Goal: Information Seeking & Learning: Learn about a topic

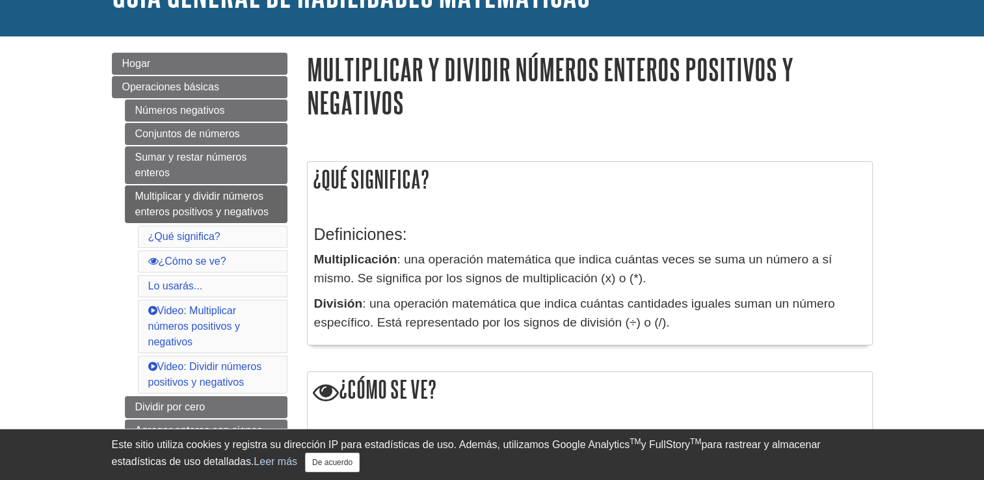
drag, startPoint x: 775, startPoint y: 304, endPoint x: 772, endPoint y: 347, distance: 42.4
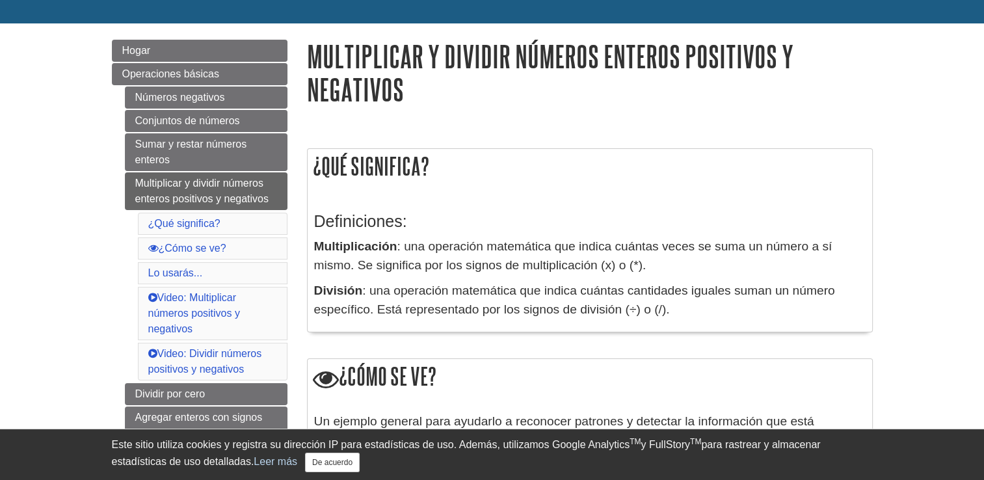
drag, startPoint x: 772, startPoint y: 344, endPoint x: 768, endPoint y: 363, distance: 19.4
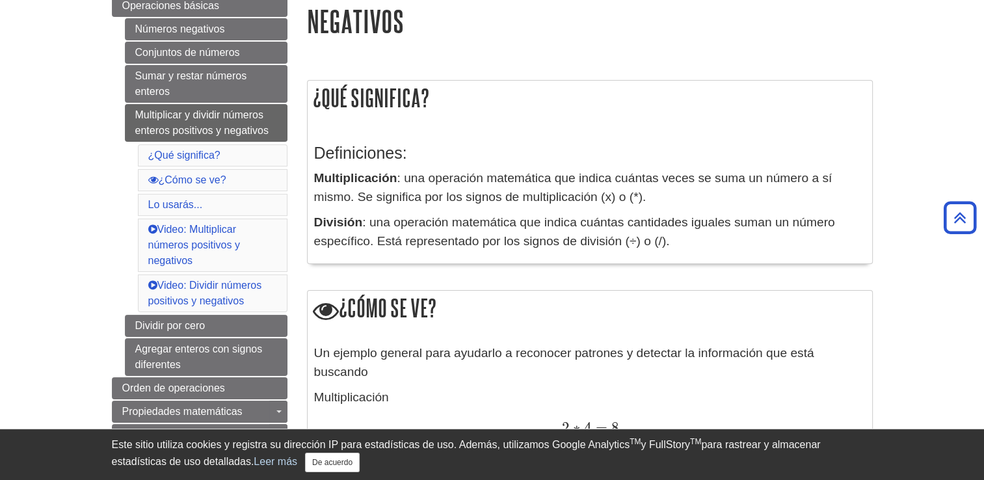
drag, startPoint x: 775, startPoint y: 341, endPoint x: 768, endPoint y: 364, distance: 23.7
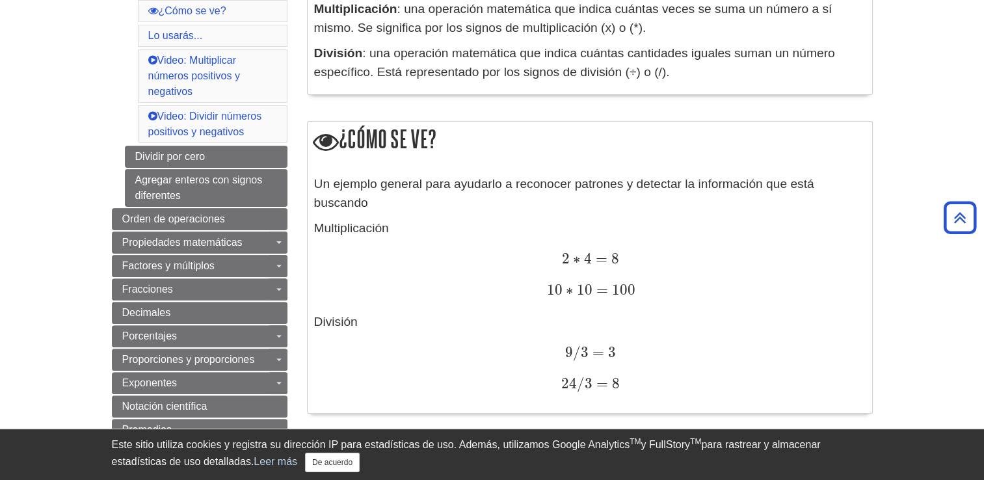
drag, startPoint x: 713, startPoint y: 209, endPoint x: 729, endPoint y: 254, distance: 47.7
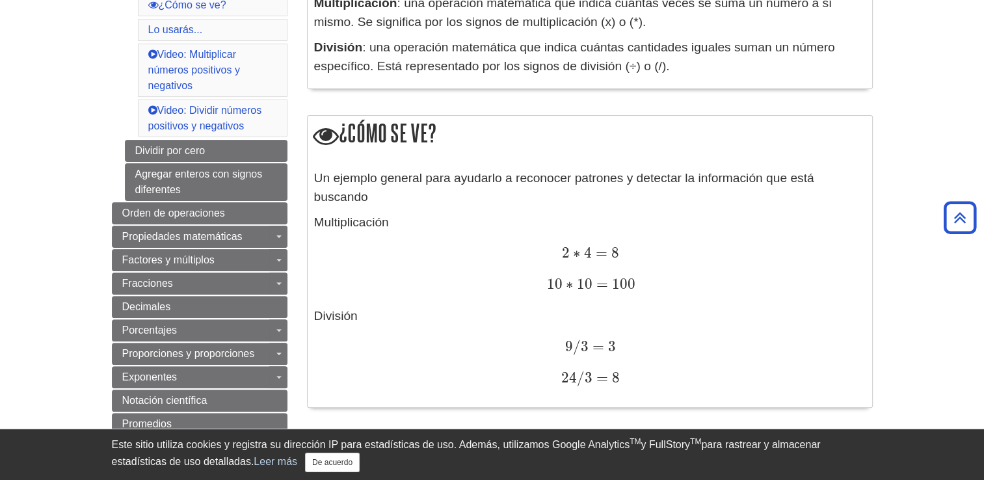
click at [595, 253] on span "=" at bounding box center [600, 253] width 16 height 18
click at [591, 251] on span "2 ∗ 4 = 8" at bounding box center [589, 252] width 57 height 17
drag, startPoint x: 591, startPoint y: 251, endPoint x: 580, endPoint y: 256, distance: 12.2
click at [580, 256] on span "2 ∗ 4 = 8" at bounding box center [589, 252] width 57 height 17
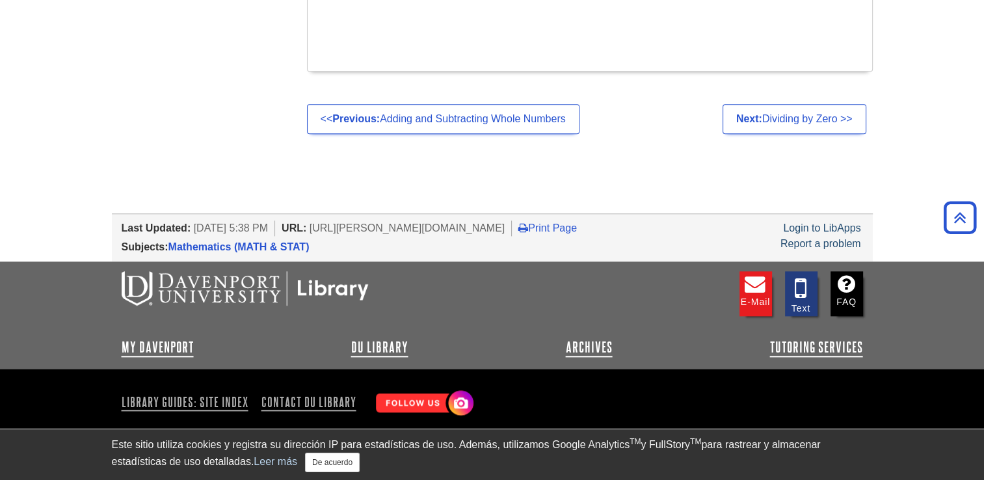
drag, startPoint x: 739, startPoint y: 293, endPoint x: 755, endPoint y: 338, distance: 47.5
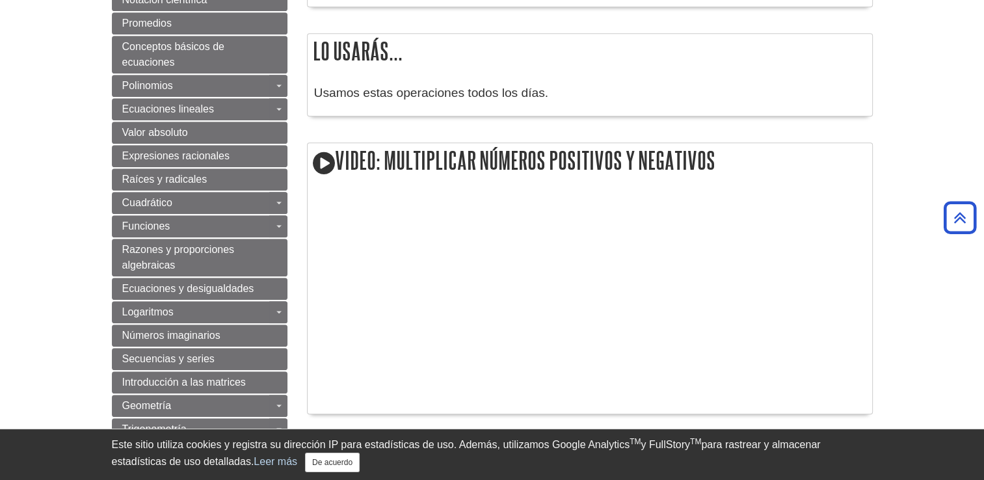
drag, startPoint x: 777, startPoint y: 321, endPoint x: 801, endPoint y: 193, distance: 130.3
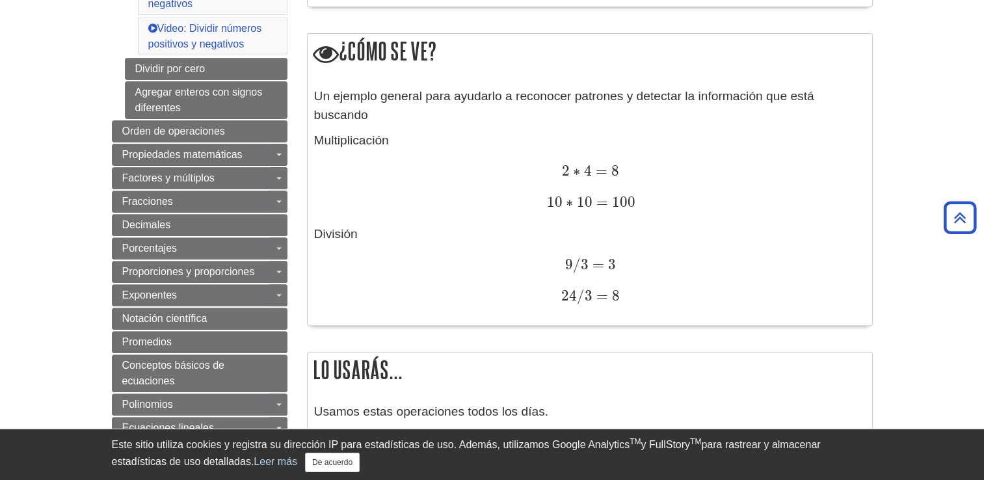
drag, startPoint x: 778, startPoint y: 235, endPoint x: 788, endPoint y: 196, distance: 40.9
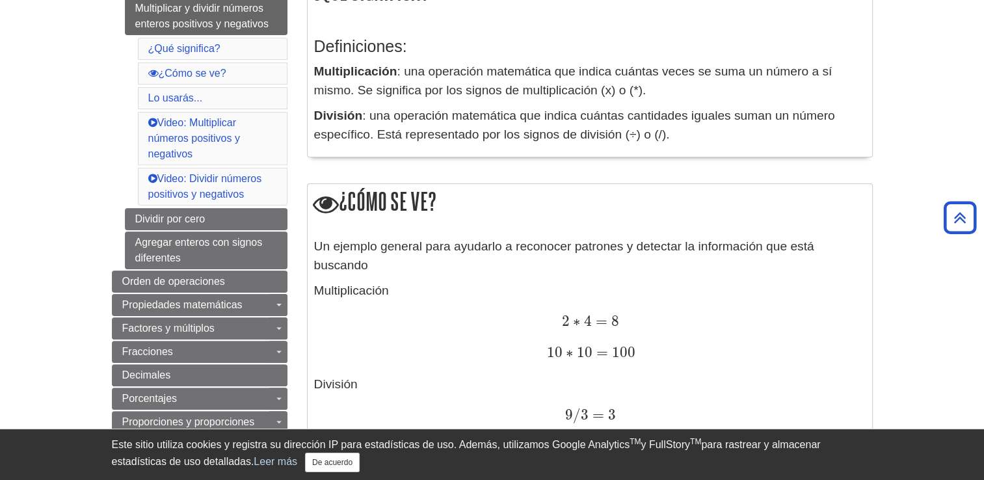
scroll to position [280, 0]
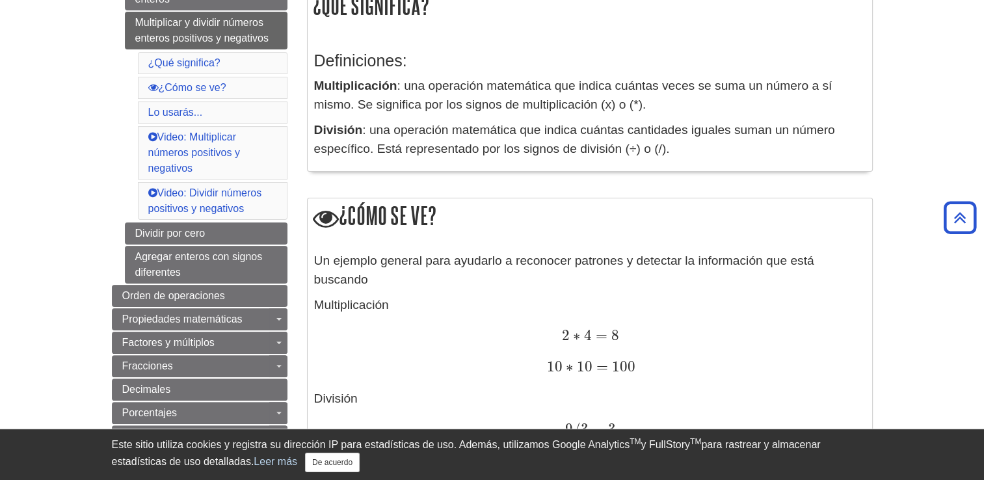
drag, startPoint x: 505, startPoint y: 145, endPoint x: 530, endPoint y: 97, distance: 54.4
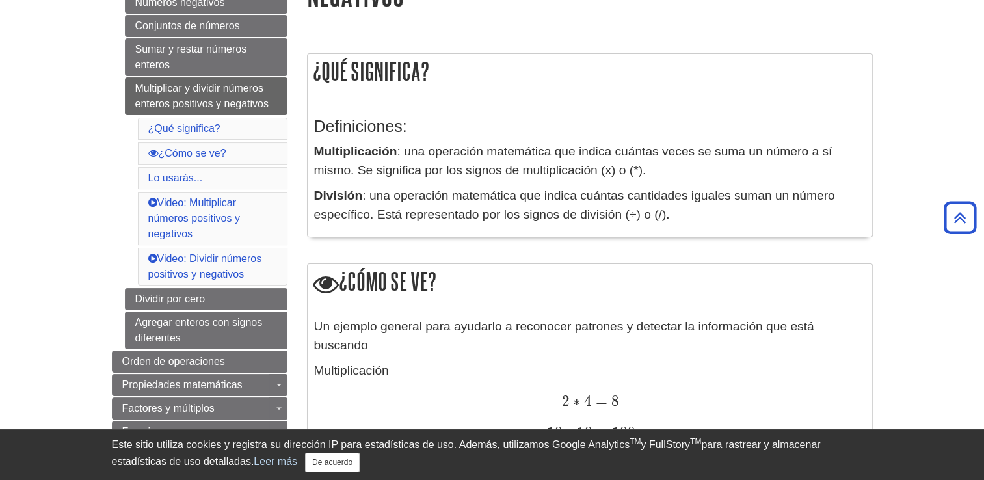
scroll to position [178, 0]
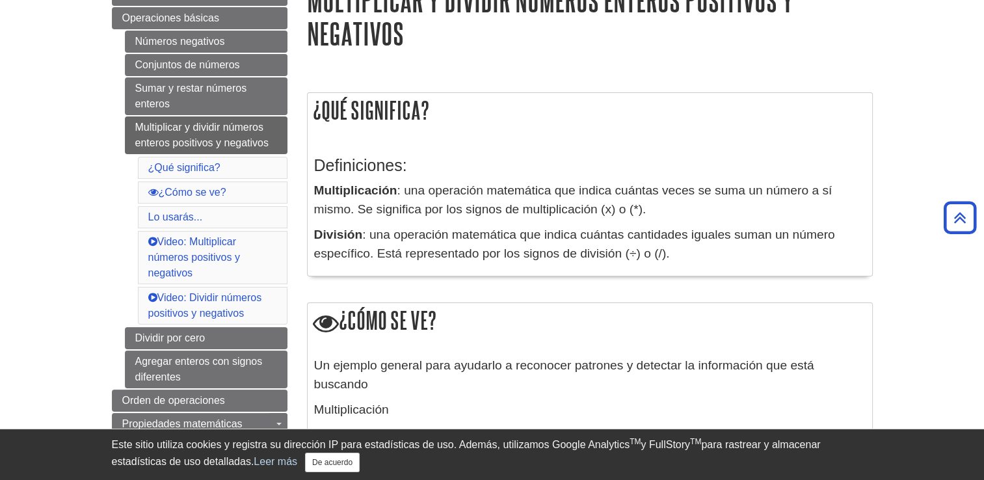
drag, startPoint x: 537, startPoint y: 142, endPoint x: 540, endPoint y: 82, distance: 59.9
drag, startPoint x: 315, startPoint y: 189, endPoint x: 638, endPoint y: 310, distance: 344.6
drag, startPoint x: 638, startPoint y: 310, endPoint x: 585, endPoint y: 237, distance: 89.9
copy div "Multiplicación : una operación matemática que indica cuántas veces se suma un n…"
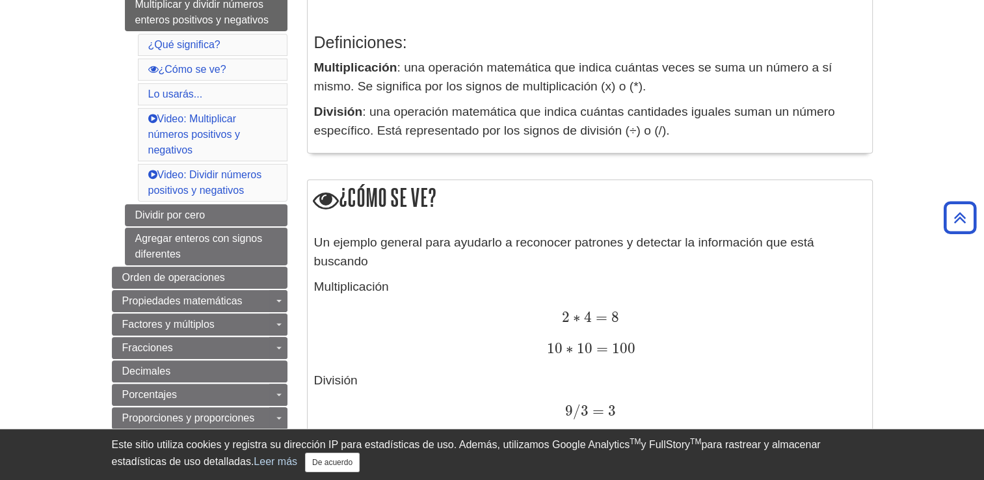
drag, startPoint x: 638, startPoint y: 340, endPoint x: 631, endPoint y: 385, distance: 46.0
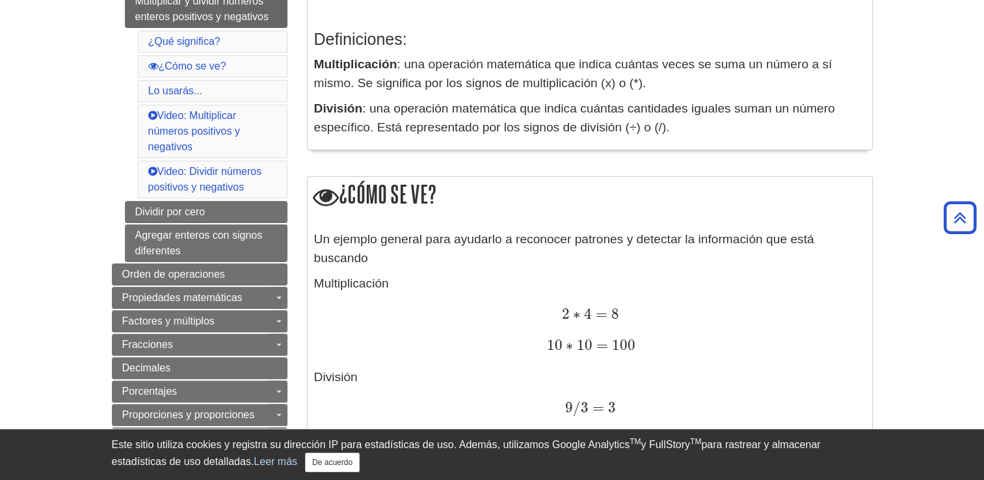
click at [323, 246] on p "Un ejemplo general para ayudarlo a reconocer patrones y detectar la información…" at bounding box center [590, 249] width 552 height 38
click at [315, 235] on div "Un ejemplo general para ayudarlo a reconocer patrones y detectar la información…" at bounding box center [590, 346] width 565 height 245
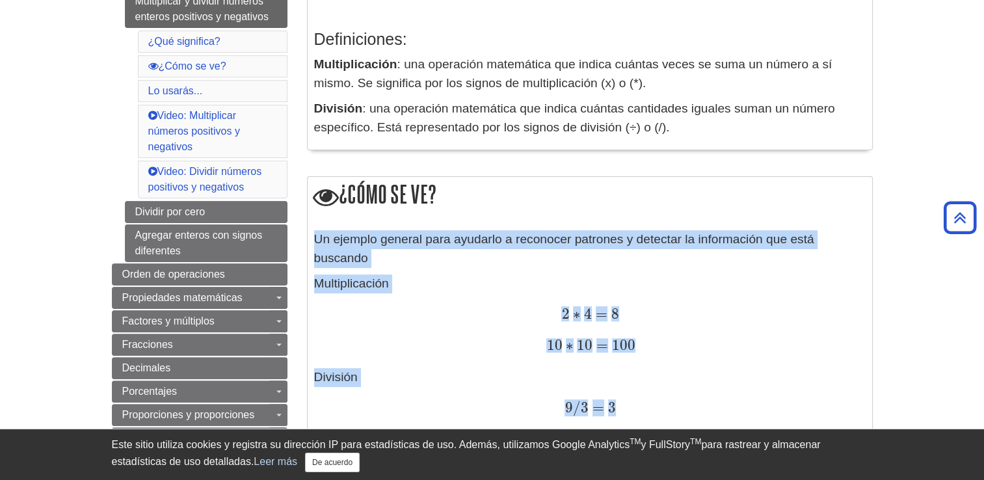
drag, startPoint x: 316, startPoint y: 235, endPoint x: 638, endPoint y: 416, distance: 368.4
click at [638, 416] on div "Un ejemplo general para ayudarlo a reconocer patrones y detectar la información…" at bounding box center [590, 346] width 552 height 232
copy div "Un ejemplo general para ayudarlo a reconocer patrones y detectar la información…"
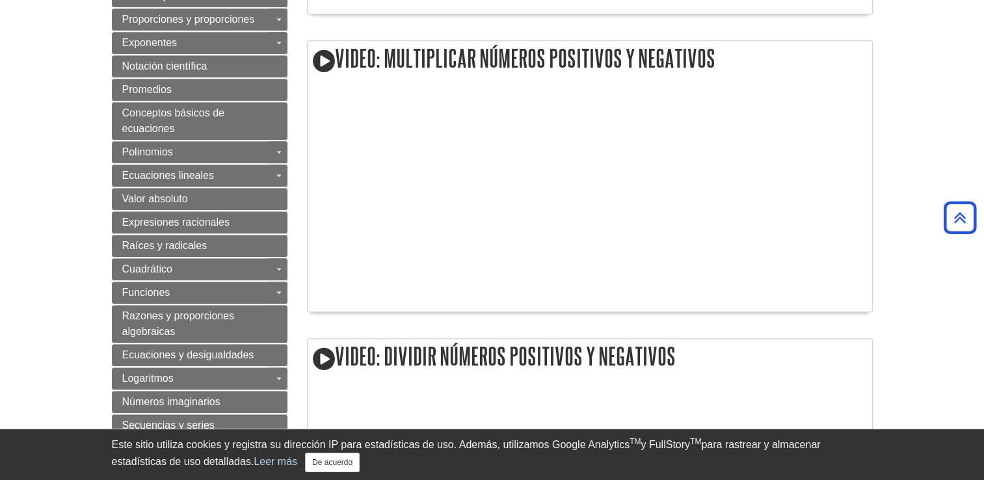
drag, startPoint x: 699, startPoint y: 295, endPoint x: 697, endPoint y: 346, distance: 50.8
